Goal: Information Seeking & Learning: Stay updated

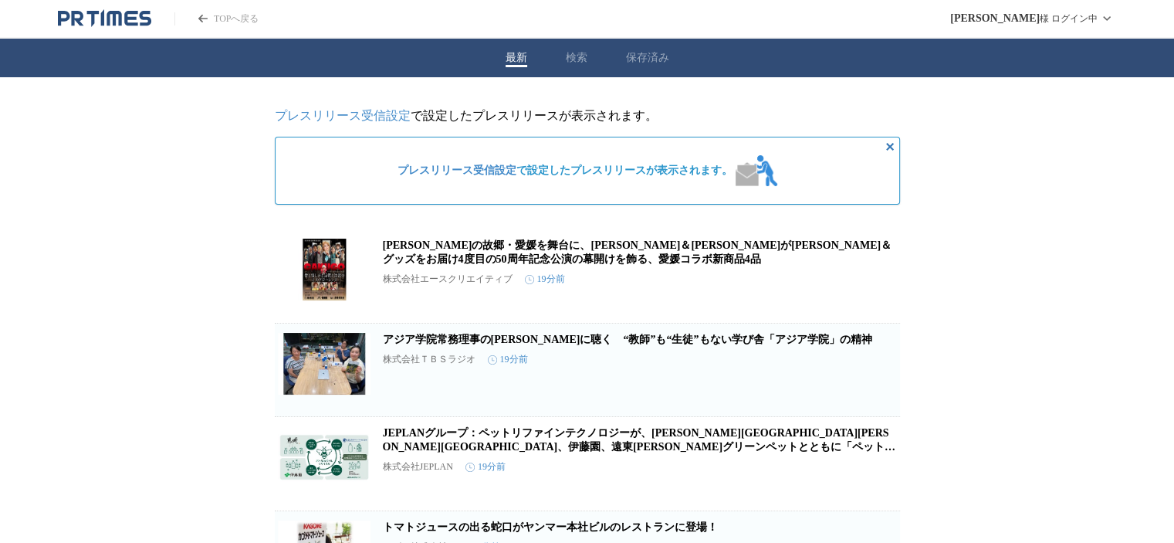
click at [617, 69] on div "最新 検索 保存済み" at bounding box center [587, 58] width 1174 height 39
click at [613, 73] on div "最新 検索 保存済み" at bounding box center [587, 58] width 1174 height 39
click at [630, 73] on div "最新 検索 保存済み" at bounding box center [587, 58] width 1174 height 39
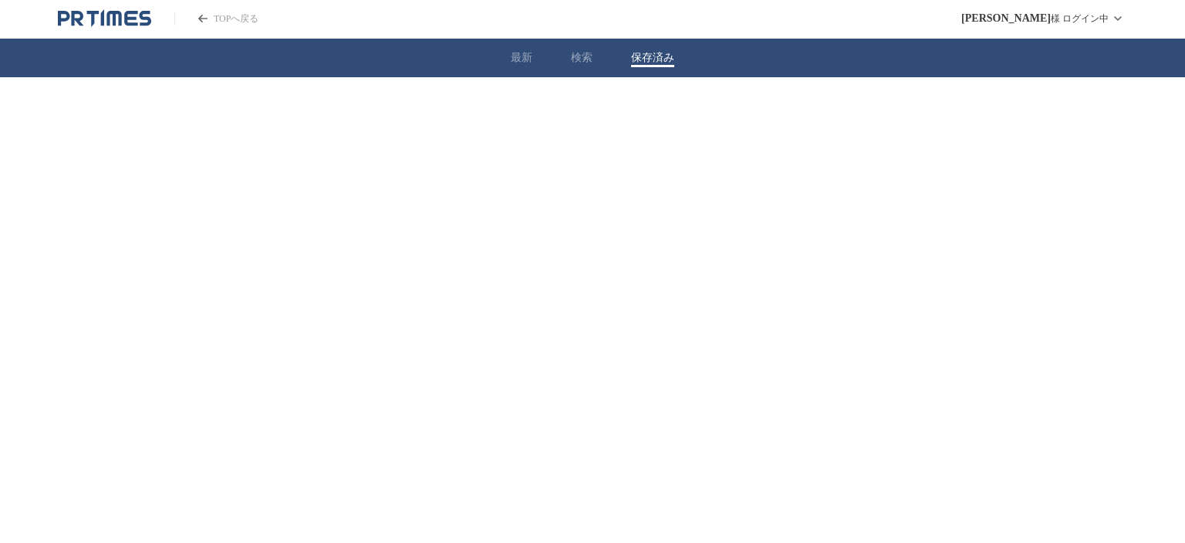
click at [641, 64] on button "保存済み" at bounding box center [652, 58] width 43 height 14
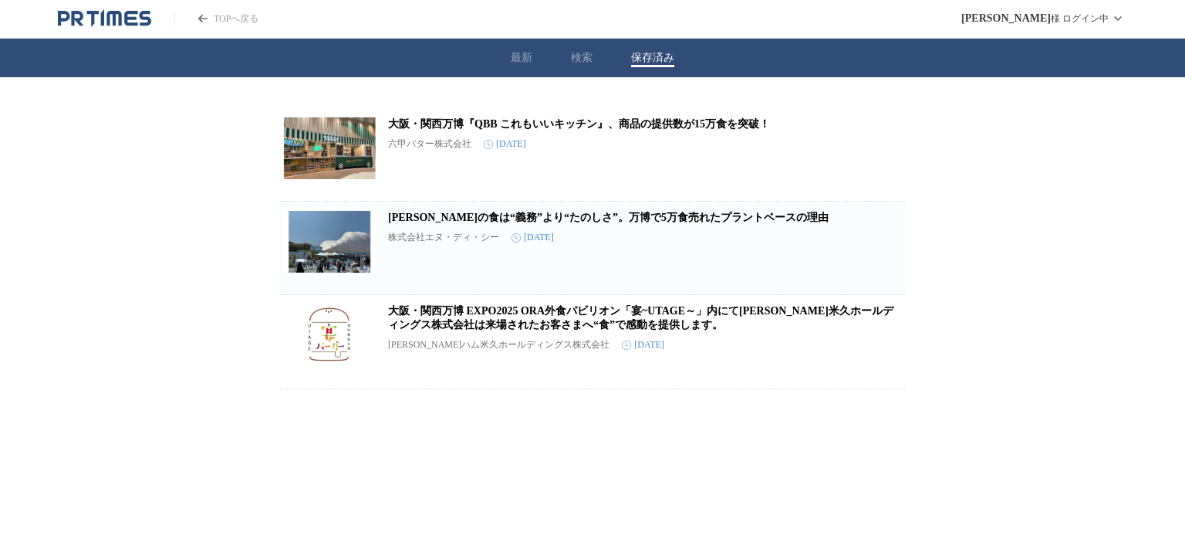
click at [644, 213] on link "[PERSON_NAME]の食は“義務”より“たのしさ”。万博で5万食売れたプラントベースの理由" at bounding box center [608, 217] width 441 height 12
click at [526, 137] on div "大阪・関西万博『QBB これもいいキッチン』、商品の提供数が15万食を突破！ 六甲バター株式会社 [DATE]" at bounding box center [645, 149] width 514 height 65
click at [529, 130] on link "大阪・関西万博『QBB これもいいキッチン』、商品の提供数が15万食を突破！" at bounding box center [579, 124] width 382 height 12
click at [552, 130] on link "大阪・関西万博『QBB これもいいキッチン』、商品の提供数が15万食を突破！" at bounding box center [579, 124] width 382 height 12
